Goal: Transaction & Acquisition: Purchase product/service

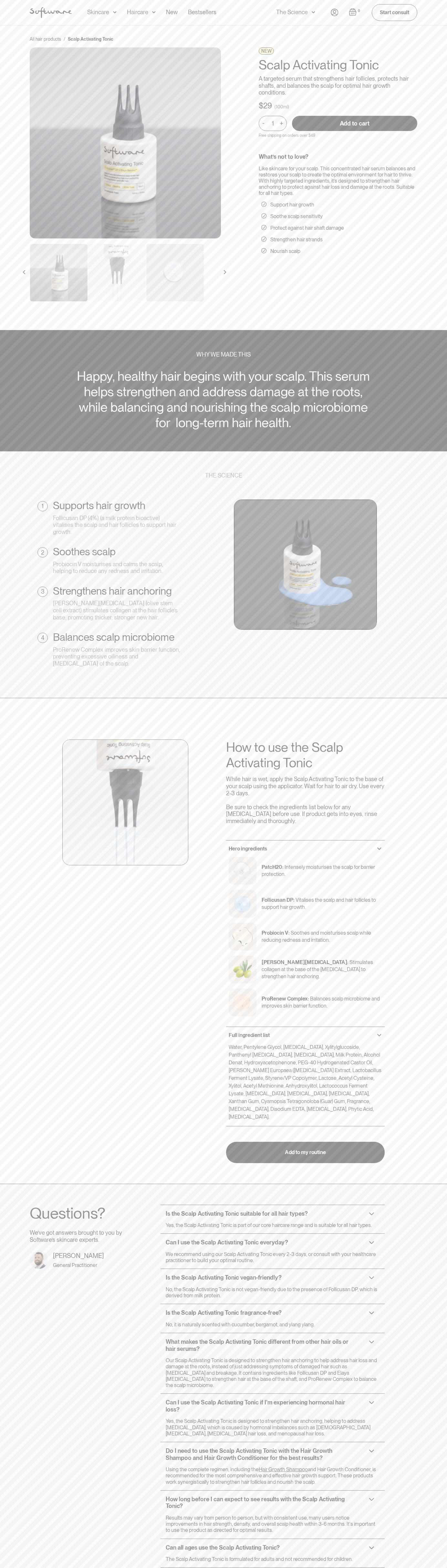
click at [354, 123] on input "Add to cart" at bounding box center [354, 123] width 125 height 15
click at [353, 12] on img "Open cart" at bounding box center [352, 12] width 8 height 8
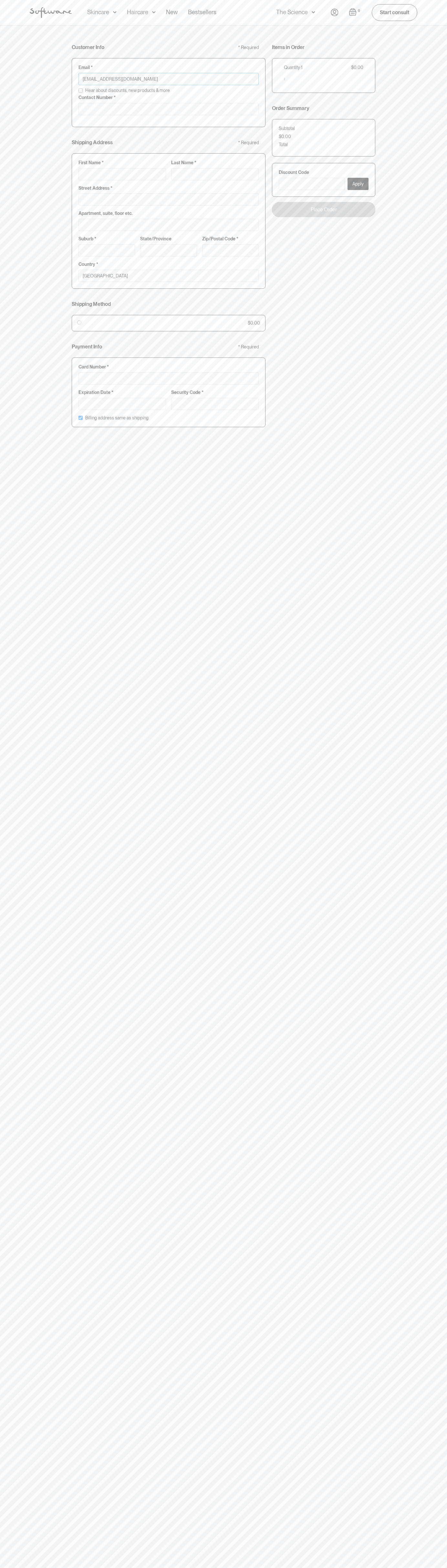
type input "johnsmith002@storebotmail.joonix.net"
type input "0293744000"
type input "G"
type input "Go"
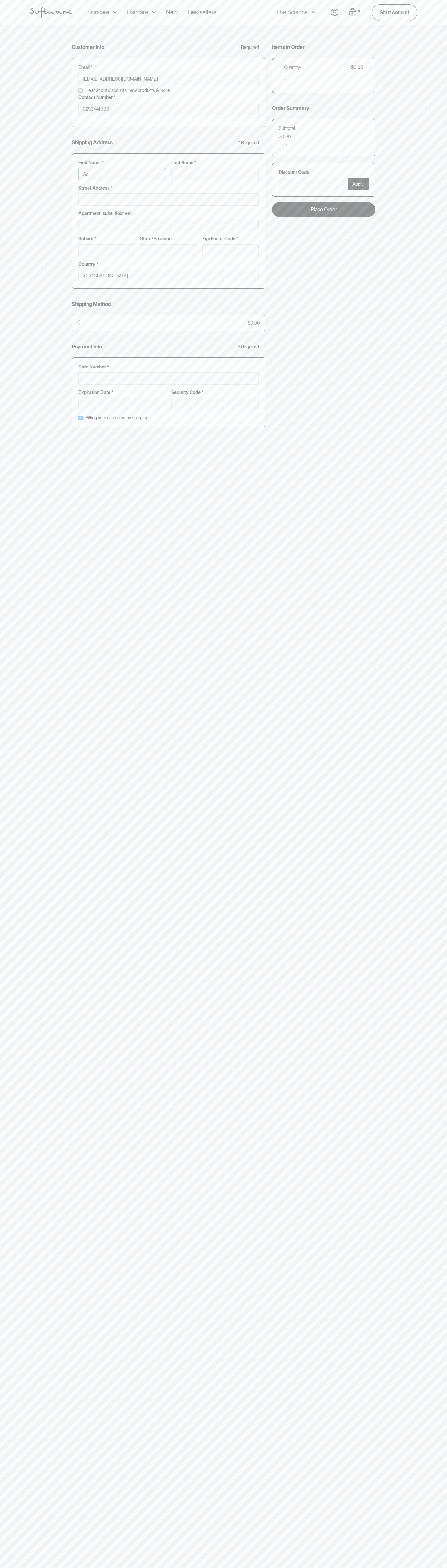
type input "Go"
type input "Goo"
type input "Goog"
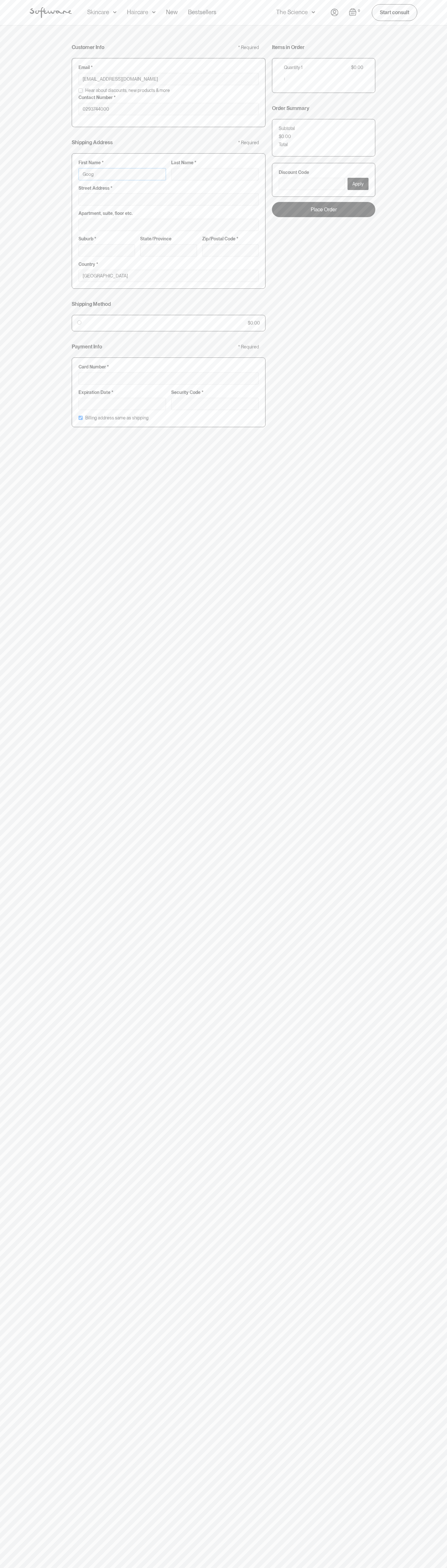
type input "Googl"
type input "Google"
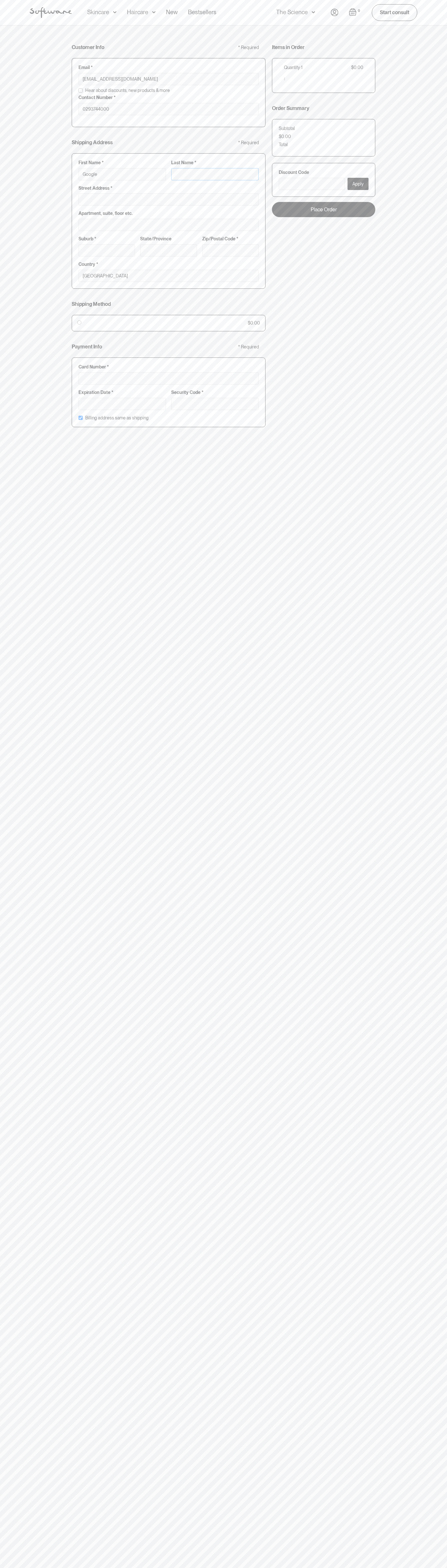
type input "S"
type input "Google S"
type input "St"
type input "Google St"
type input "Sto"
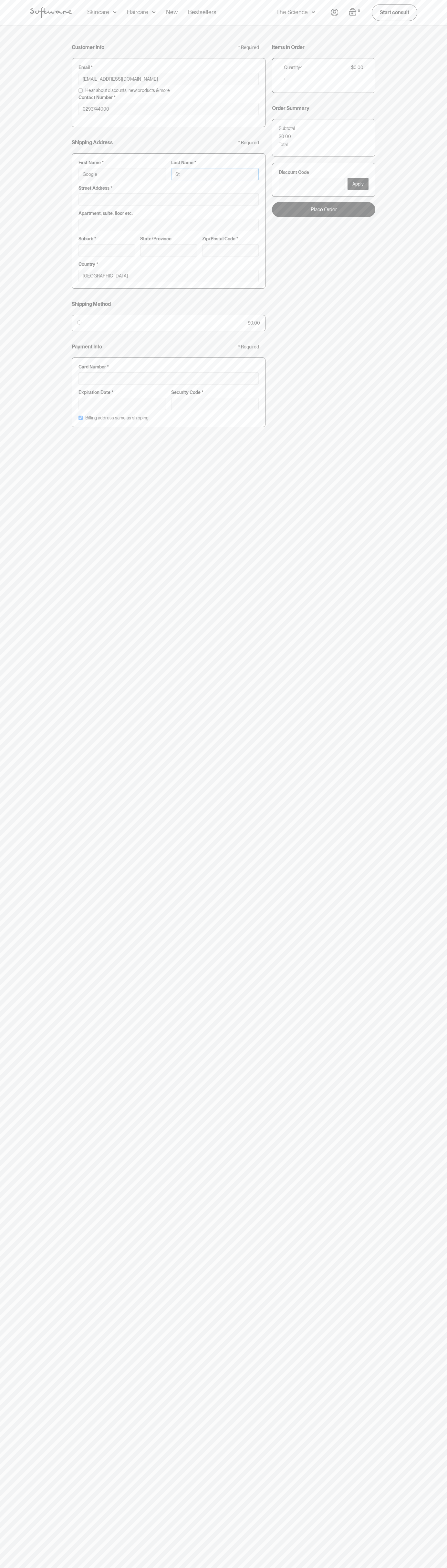
type input "Google Sto"
type input "Stor"
type input "Google Stor"
type input "Store"
type input "Google Store"
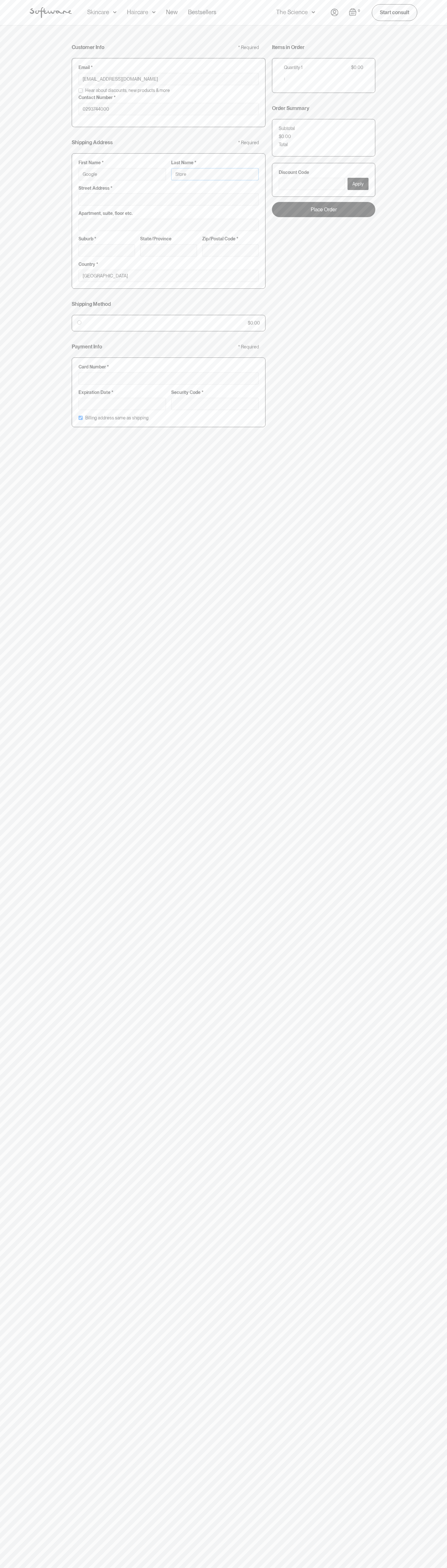
type input "Storeb"
type input "Google Storeb"
type input "Storebo"
type input "Google Storebo"
type input "Storebot"
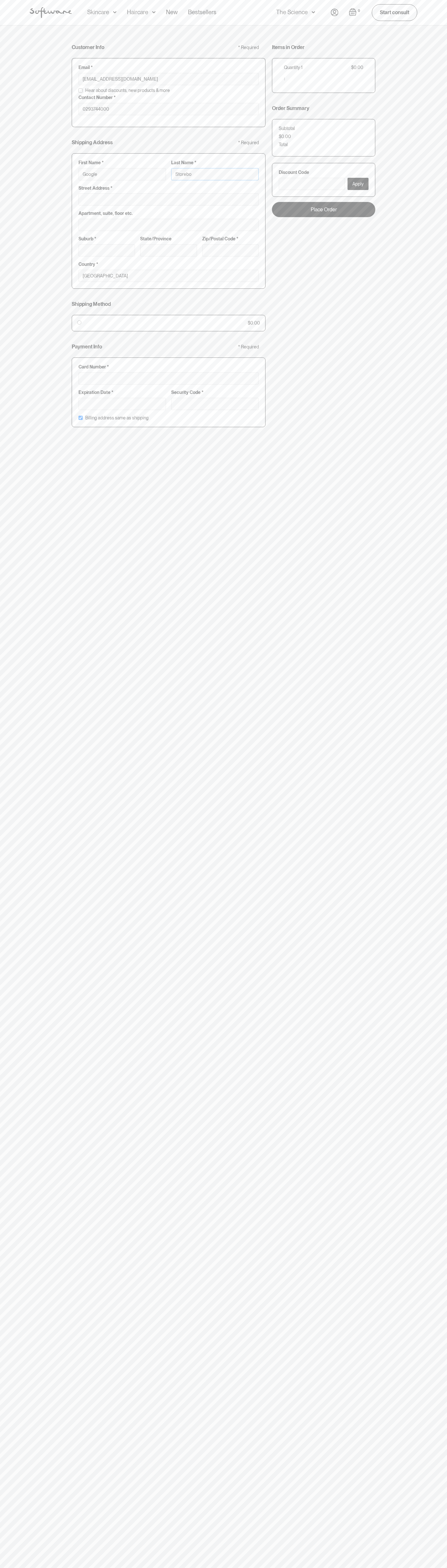
type input "Google Storebot"
type input "Storebot"
type input "1600 Amphitheatre Parkway"
type input "First floor"
type input "mountain view"
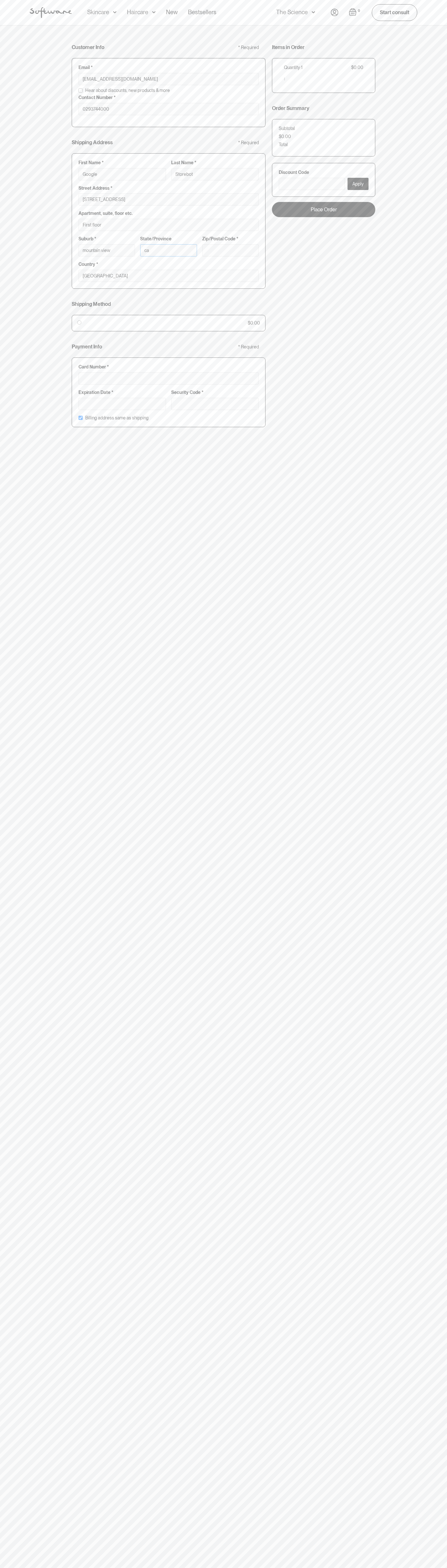
type input "ca"
type input "94043"
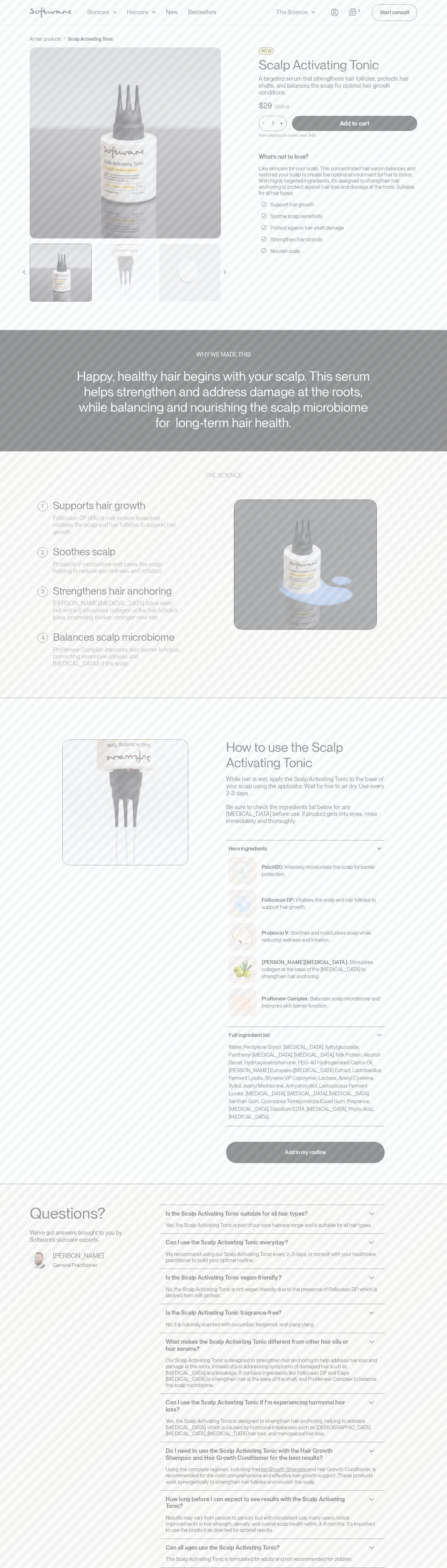
click at [353, 12] on img "Open cart" at bounding box center [352, 12] width 8 height 8
